Goal: Entertainment & Leisure: Consume media (video, audio)

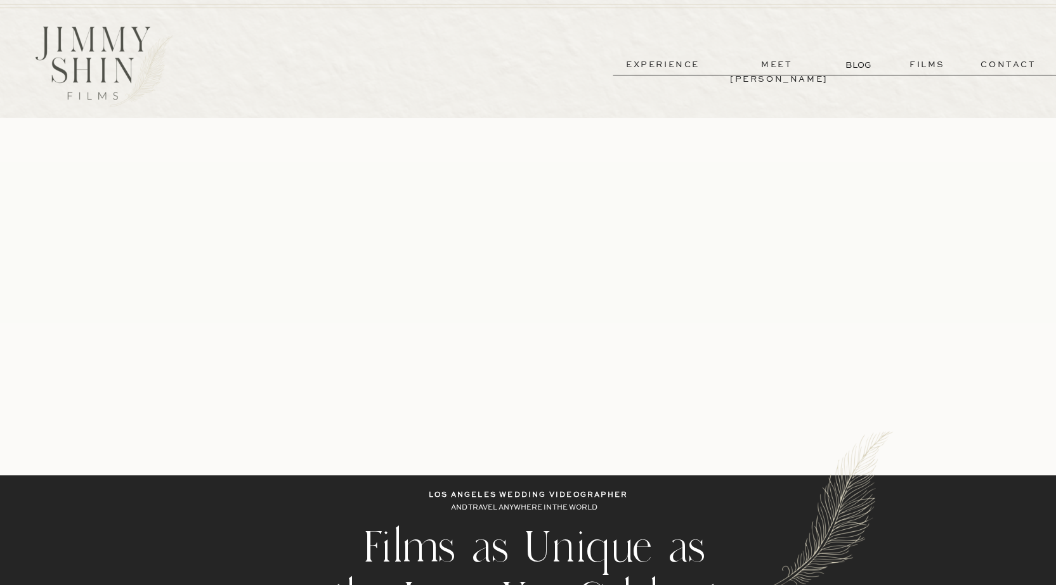
click at [703, 66] on p "experience" at bounding box center [663, 65] width 94 height 15
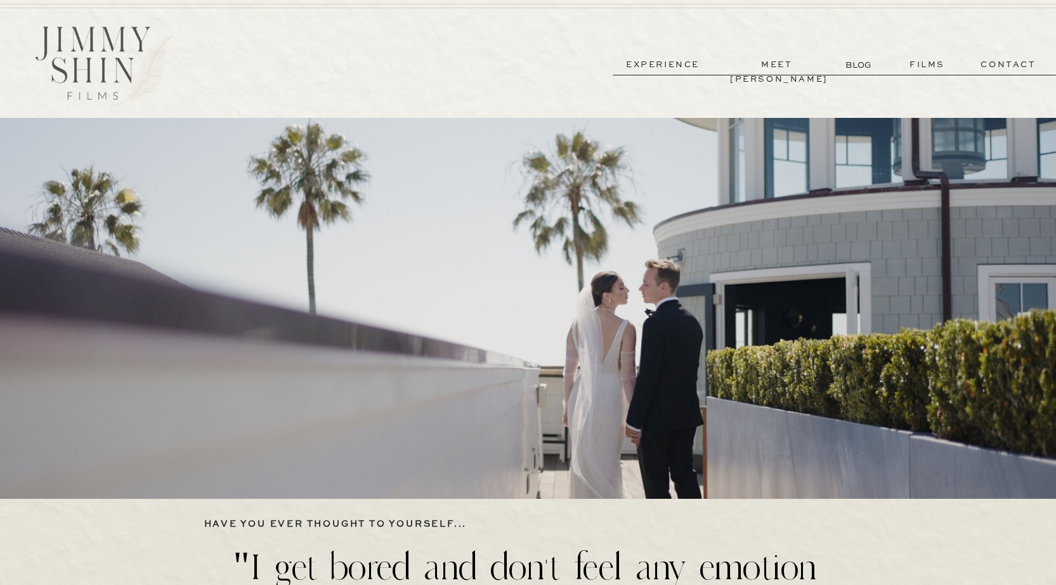
click at [914, 65] on p "films" at bounding box center [927, 65] width 62 height 15
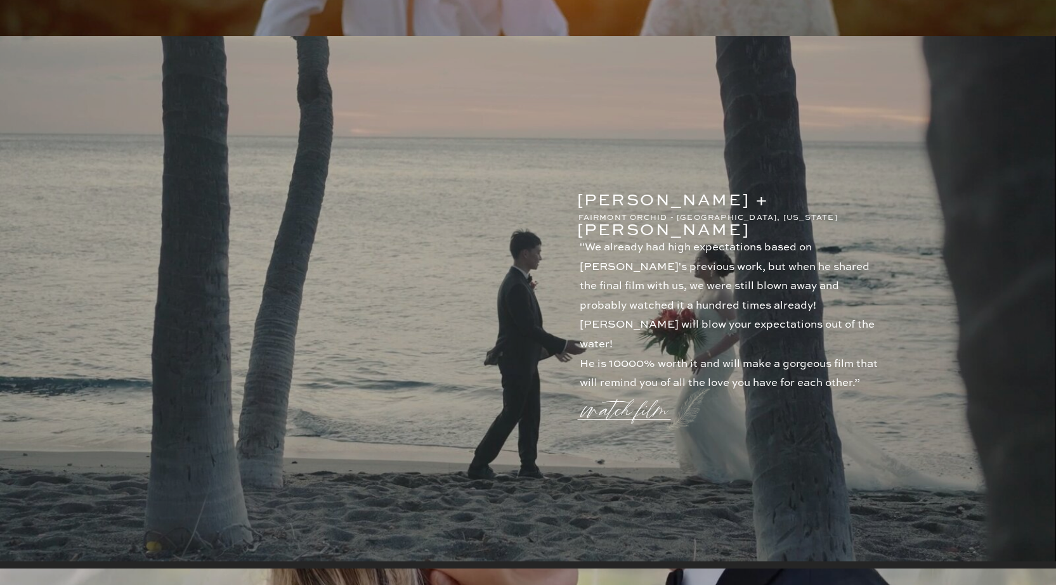
scroll to position [549, 0]
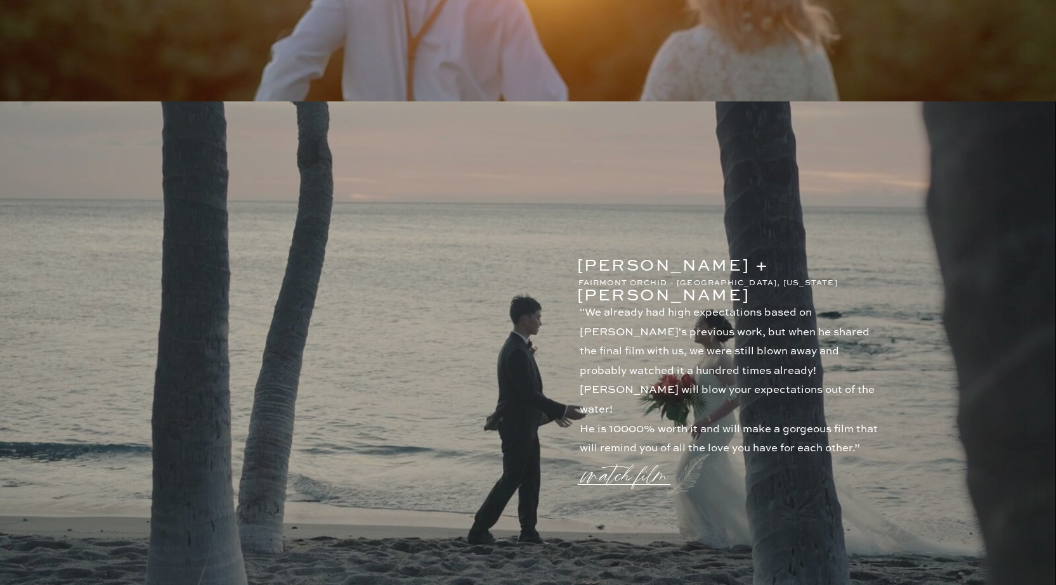
click at [685, 368] on p ""We already had high expectations based on [PERSON_NAME]'s previous work, but w…" at bounding box center [732, 372] width 305 height 137
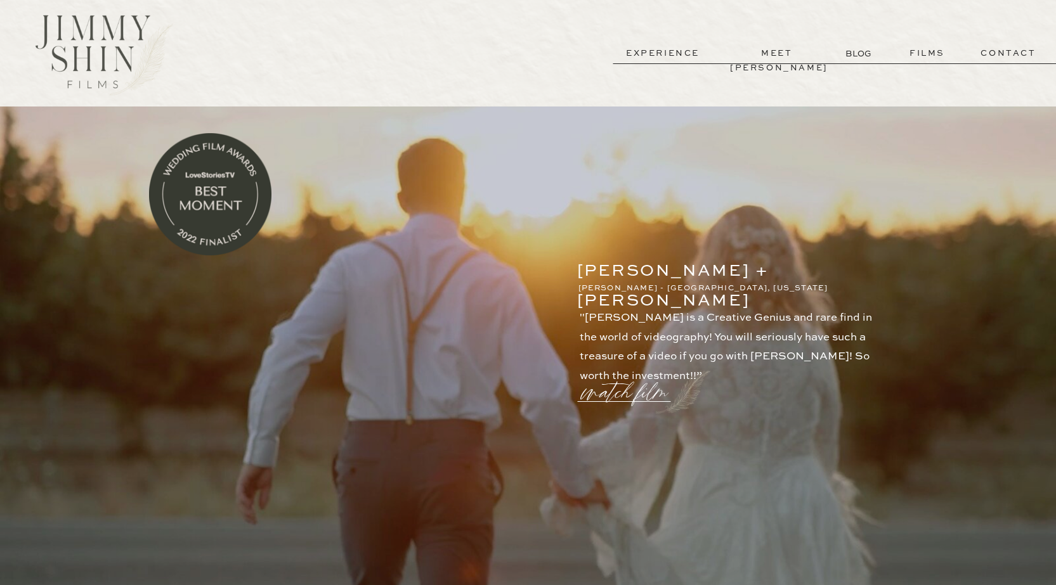
scroll to position [0, 0]
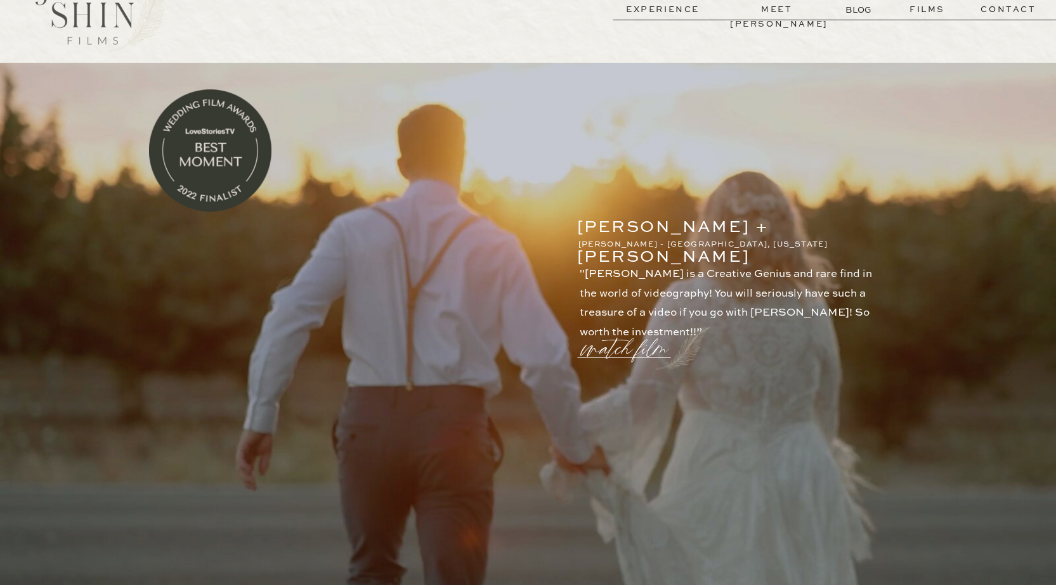
scroll to position [63, 0]
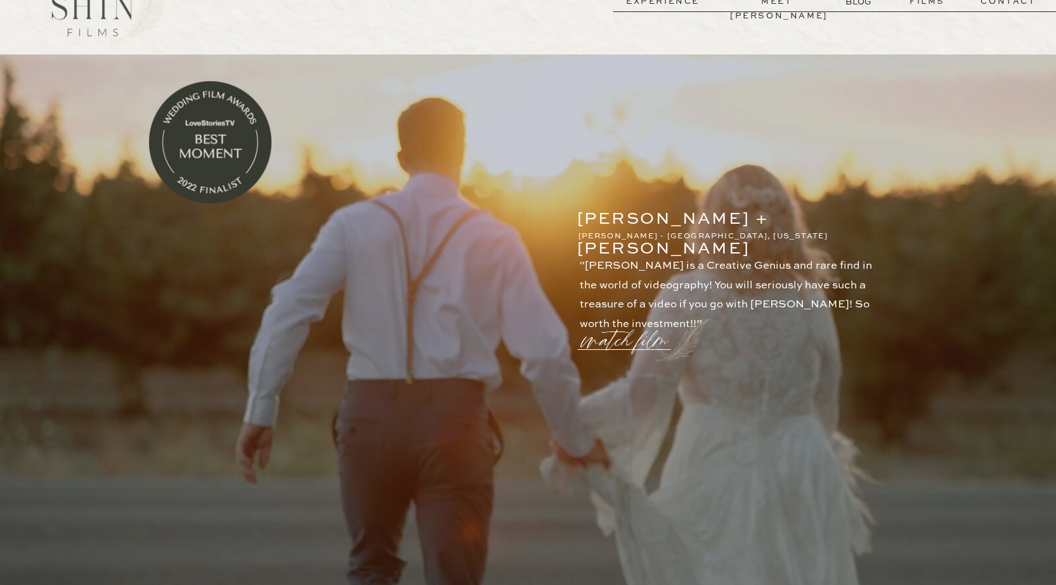
click at [166, 167] on div at bounding box center [210, 142] width 122 height 122
click at [594, 239] on p "[PERSON_NAME] - [GEOGRAPHIC_DATA], [US_STATE]" at bounding box center [711, 235] width 266 height 11
click at [643, 218] on p "[PERSON_NAME] + [PERSON_NAME]" at bounding box center [710, 213] width 266 height 17
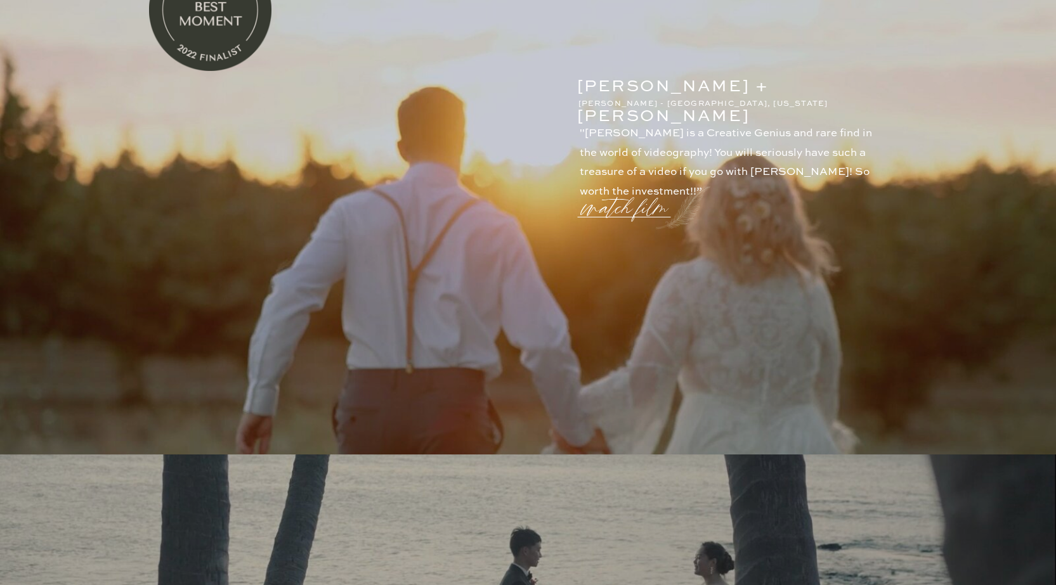
scroll to position [317, 0]
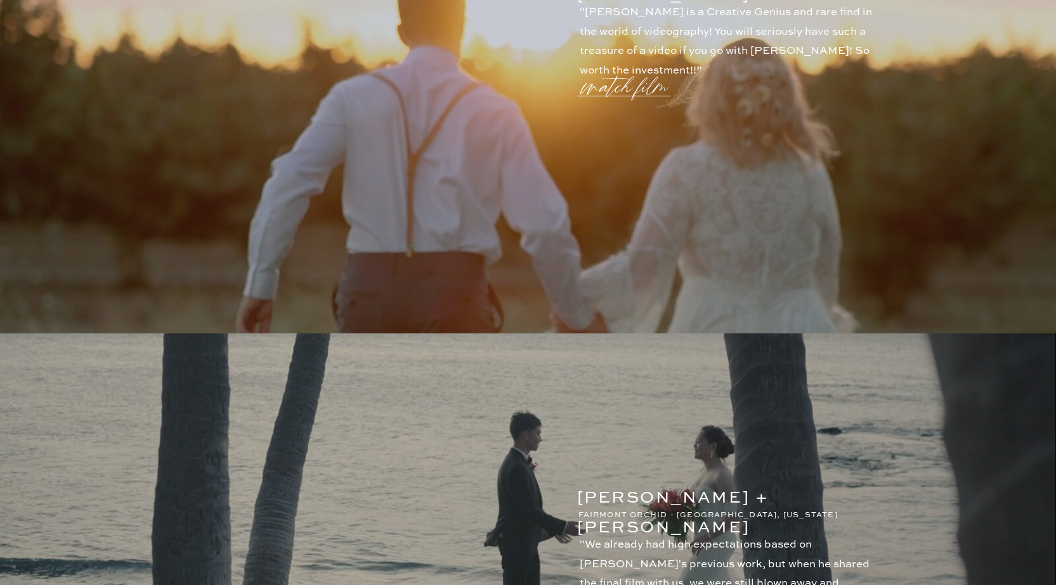
click at [616, 82] on p "watch film" at bounding box center [628, 79] width 91 height 48
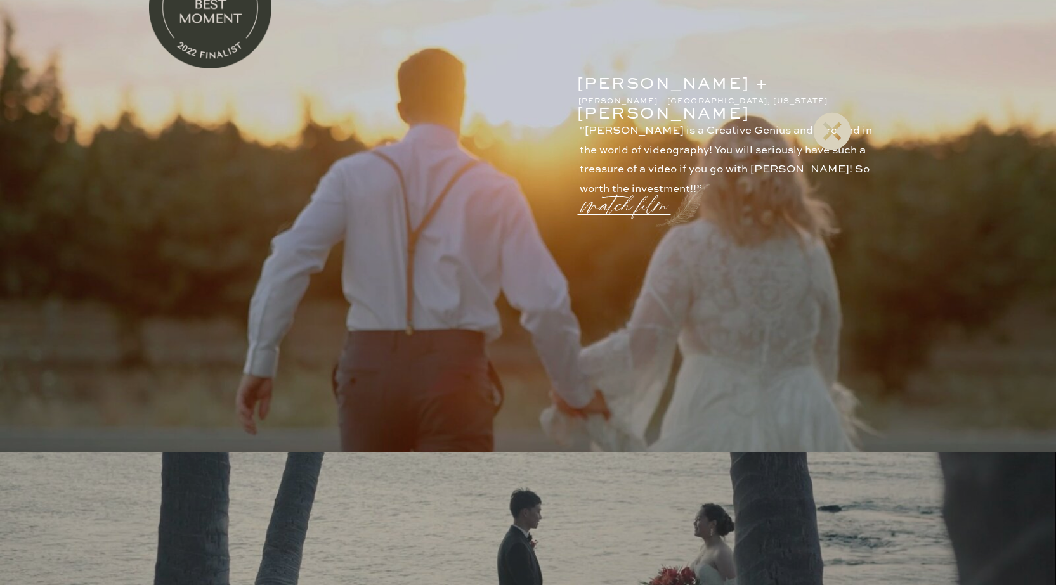
scroll to position [190, 0]
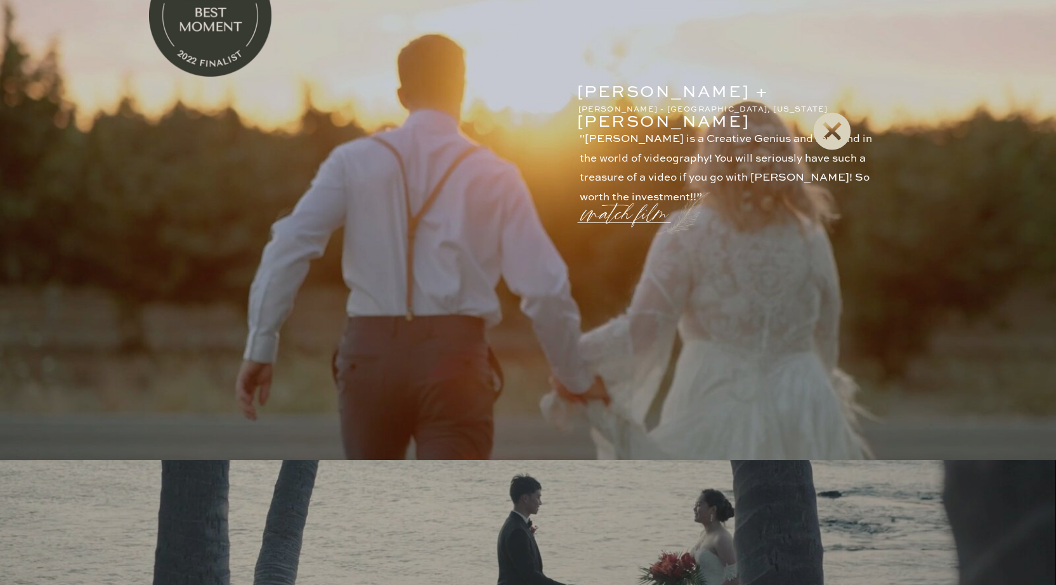
click at [833, 141] on icon at bounding box center [831, 131] width 37 height 37
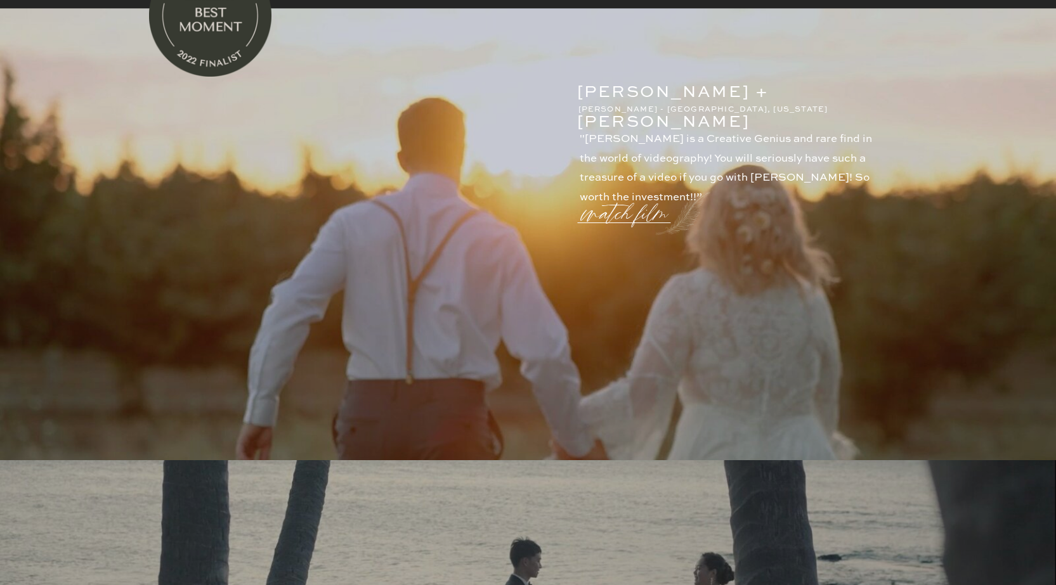
scroll to position [317, 0]
